Goal: Information Seeking & Learning: Learn about a topic

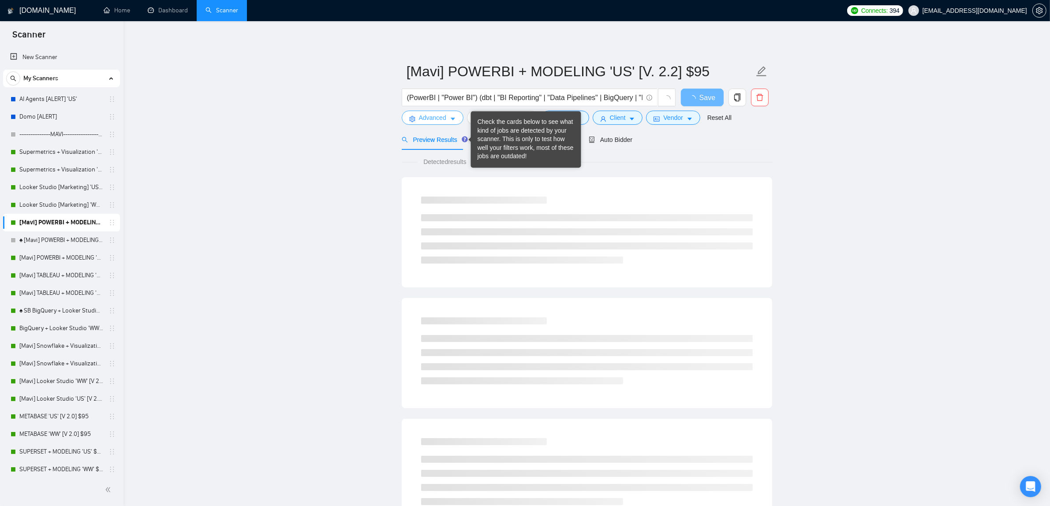
click at [430, 119] on span "Advanced" at bounding box center [432, 118] width 27 height 10
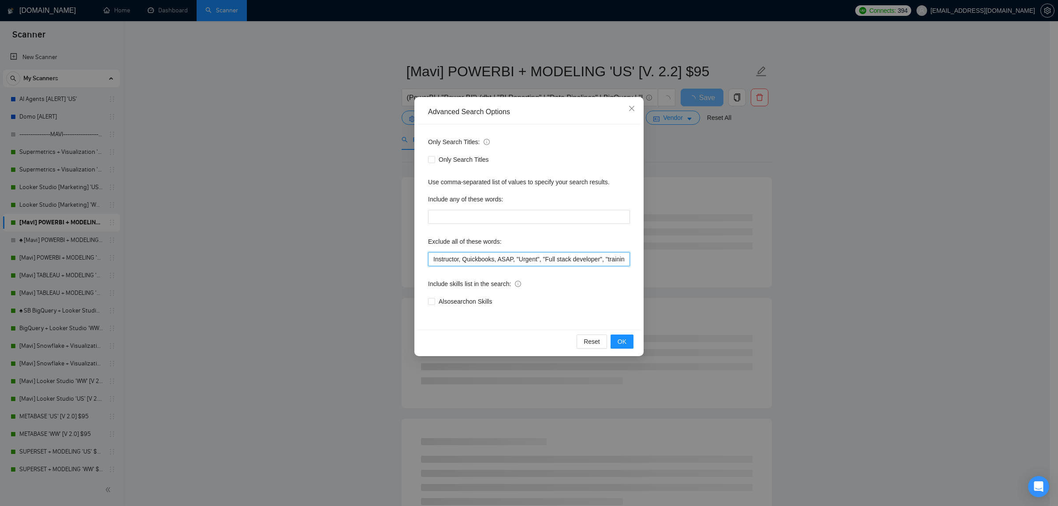
click at [429, 266] on input "Instructor, Quickbooks, ASAP, "Urgent", "Full stack developer", "training in", …" at bounding box center [529, 259] width 202 height 14
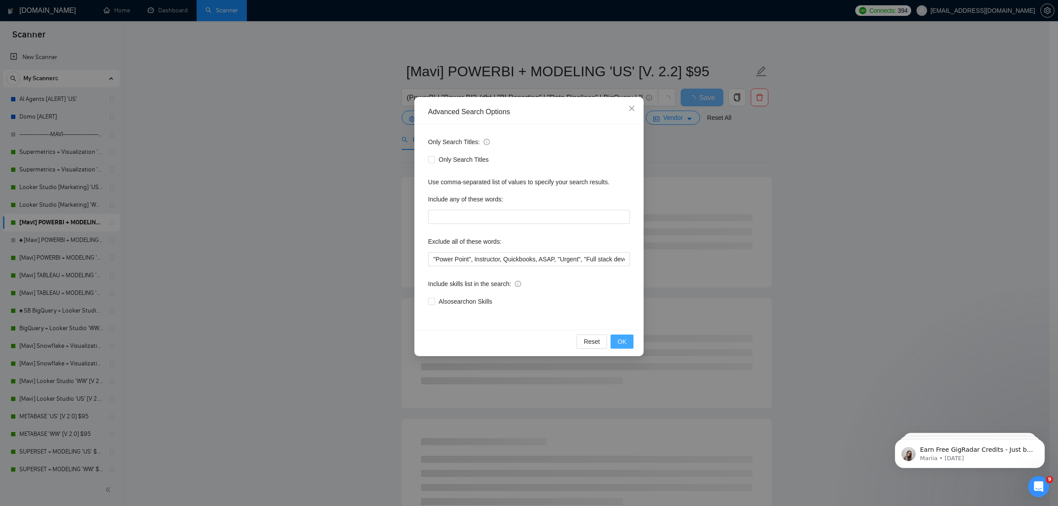
click at [627, 342] on button "OK" at bounding box center [622, 342] width 23 height 14
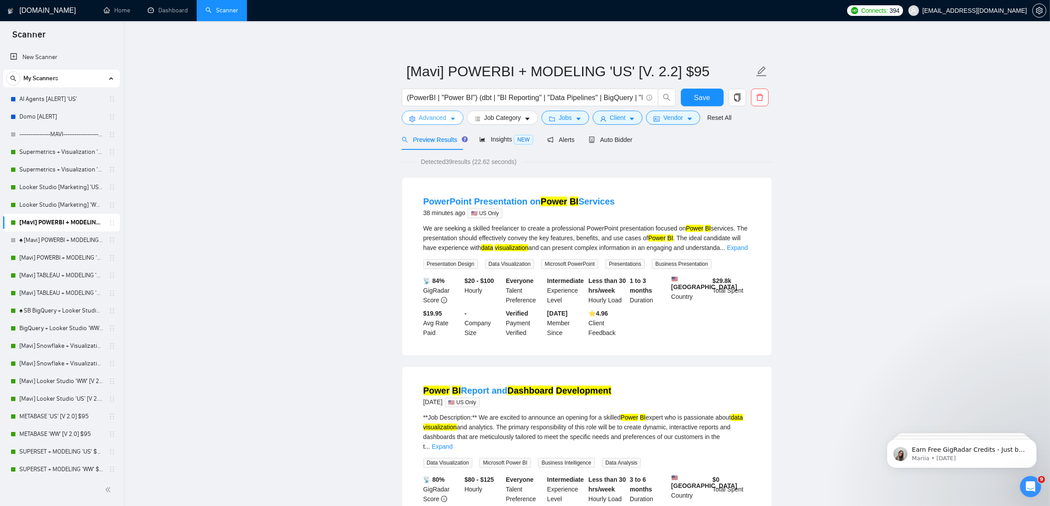
click at [426, 115] on span "Advanced" at bounding box center [432, 118] width 27 height 10
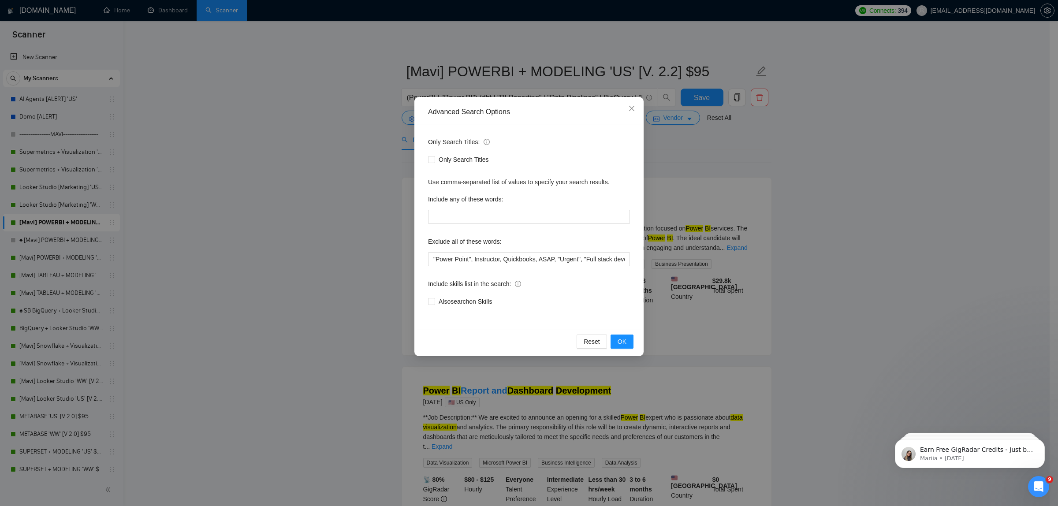
click at [730, 210] on div "Advanced Search Options Only Search Titles: Only Search Titles Use comma-separa…" at bounding box center [529, 253] width 1058 height 506
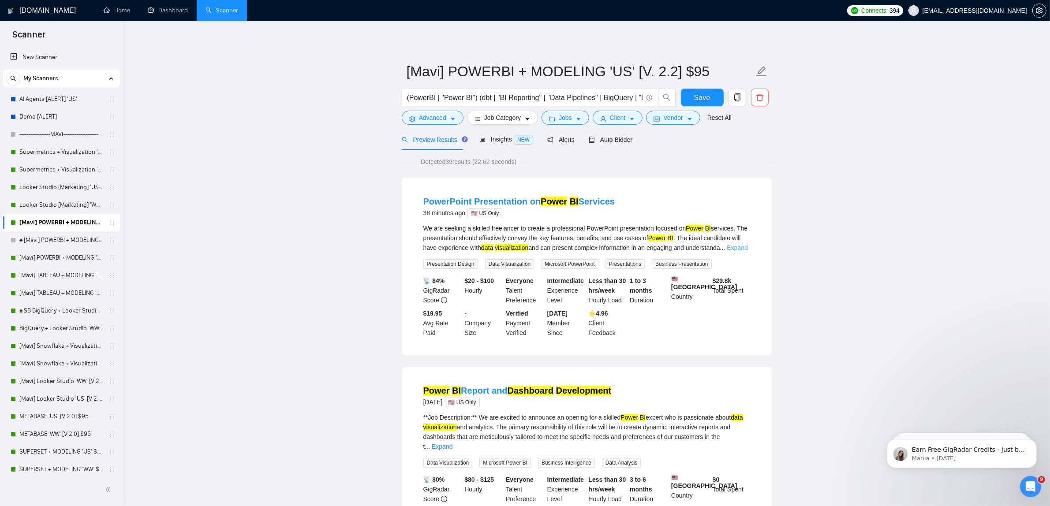
click at [735, 247] on link "Expand" at bounding box center [737, 247] width 21 height 7
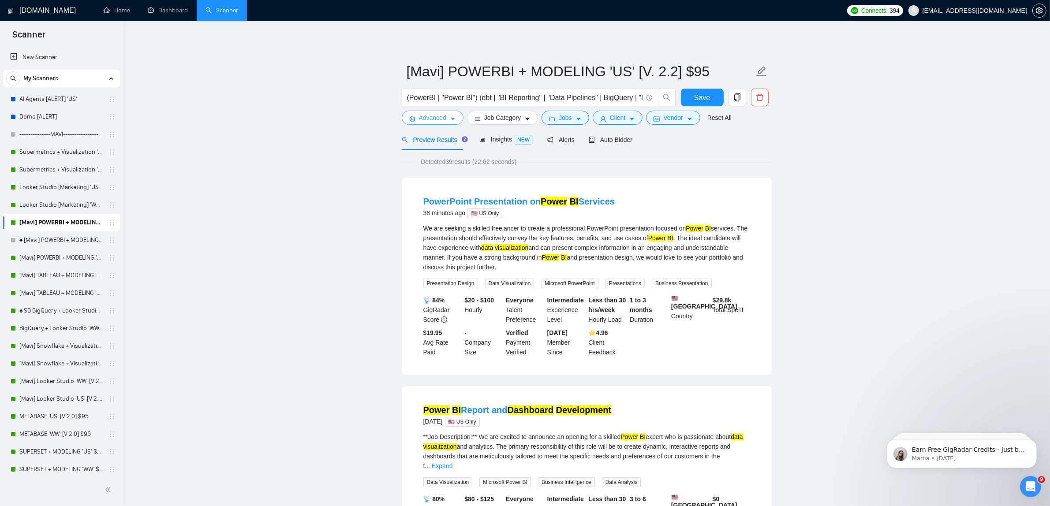
click at [419, 112] on button "Advanced" at bounding box center [433, 118] width 62 height 14
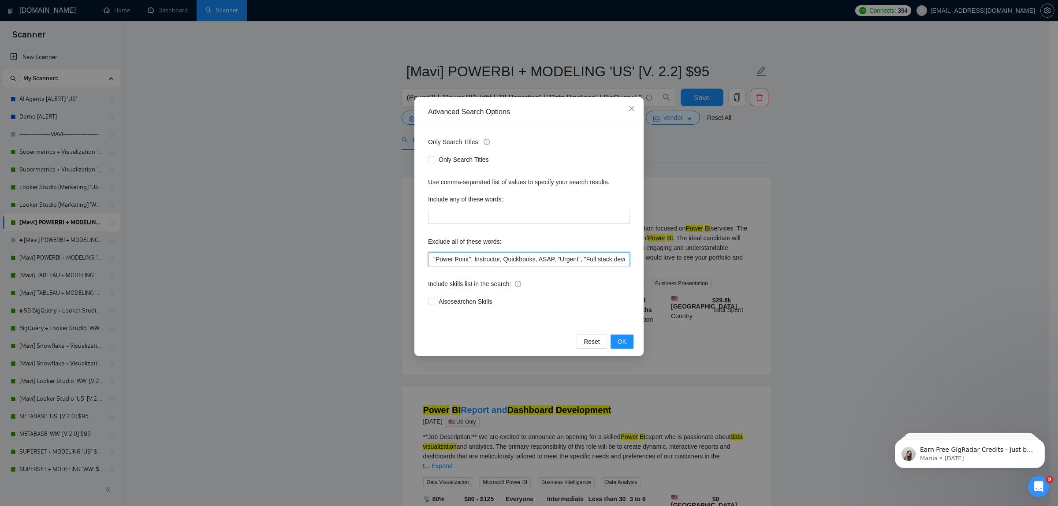
click at [455, 257] on input ""Power Point", Instructor, Quickbooks, ASAP, "Urgent", "Full stack developer", …" at bounding box center [529, 259] width 202 height 14
type input ""PowerPoint", Instructor, Quickbooks, ASAP, "Urgent", "Full stack developer", "…"
click at [634, 349] on div "Reset OK" at bounding box center [529, 341] width 223 height 23
click at [627, 339] on button "OK" at bounding box center [622, 342] width 23 height 14
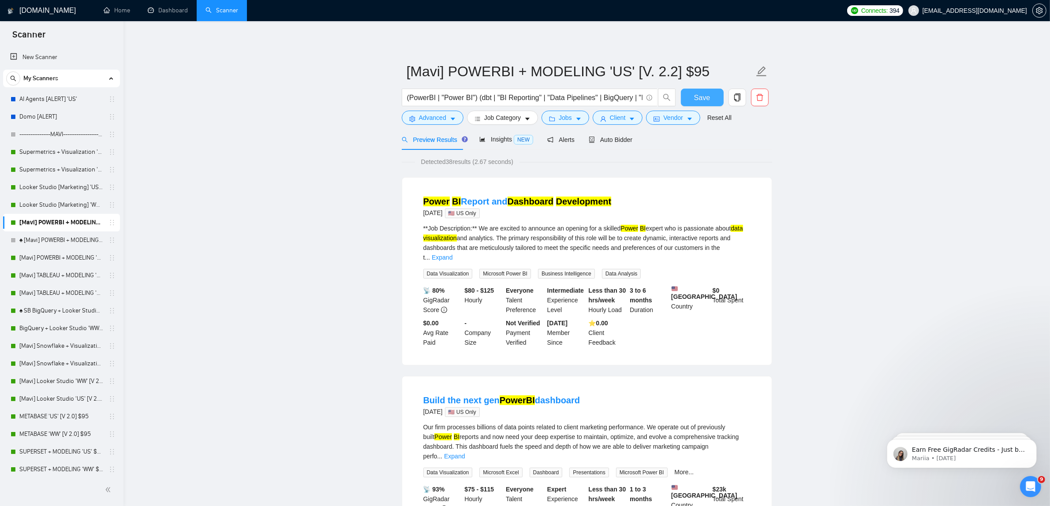
click at [713, 98] on button "Save" at bounding box center [702, 98] width 43 height 18
click at [67, 257] on link "[Mavi] POWERBI + MODELING 'WW' [V. 2.2] $95" at bounding box center [61, 258] width 84 height 18
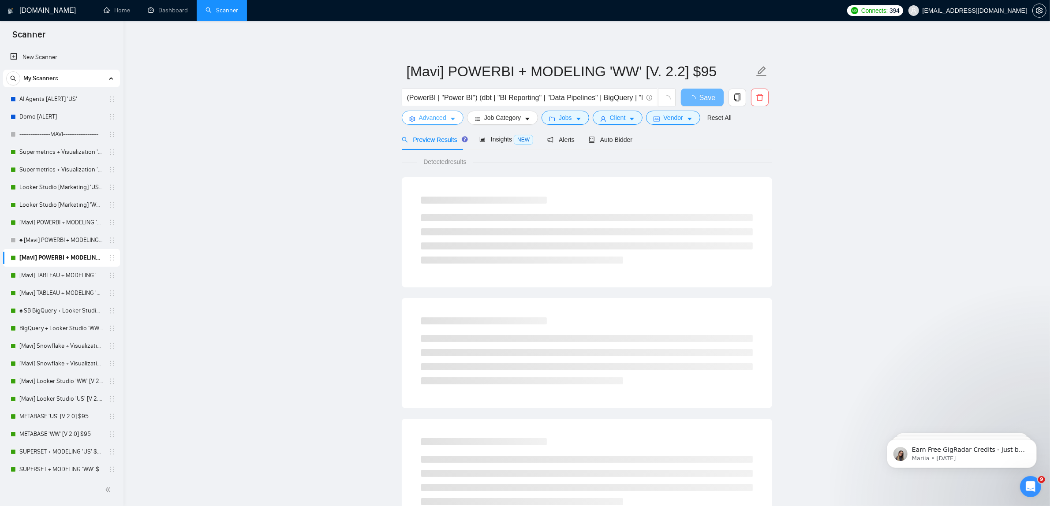
click at [430, 118] on span "Advanced" at bounding box center [432, 118] width 27 height 10
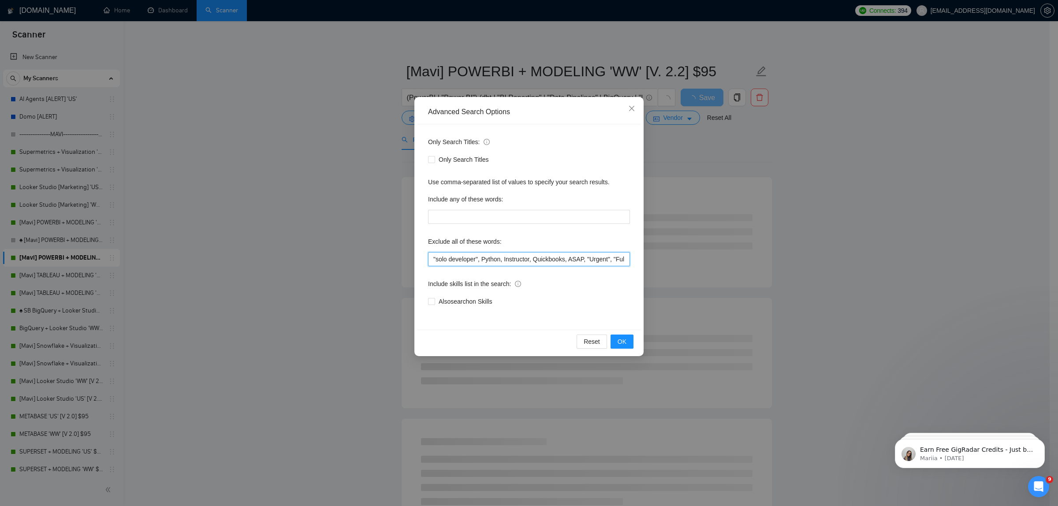
click at [430, 265] on input ""solo developer", Python, Instructor, Quickbooks, ASAP, "Urgent", "Full stack d…" at bounding box center [529, 259] width 202 height 14
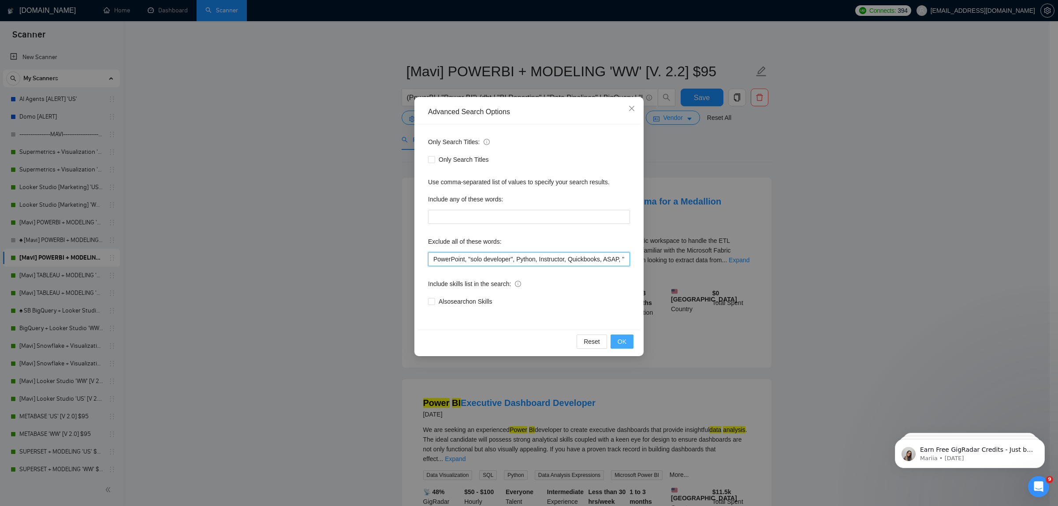
type input "PowerPoint, "solo developer", Python, Instructor, Quickbooks, ASAP, "Urgent", "…"
click at [624, 339] on span "OK" at bounding box center [622, 342] width 9 height 10
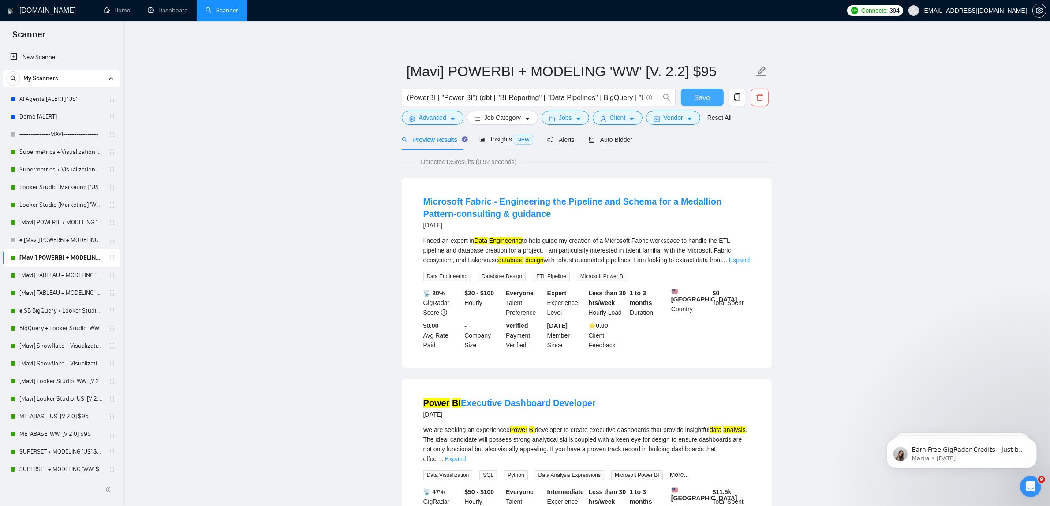
click at [710, 91] on button "Save" at bounding box center [702, 98] width 43 height 18
